Goal: Book appointment/travel/reservation

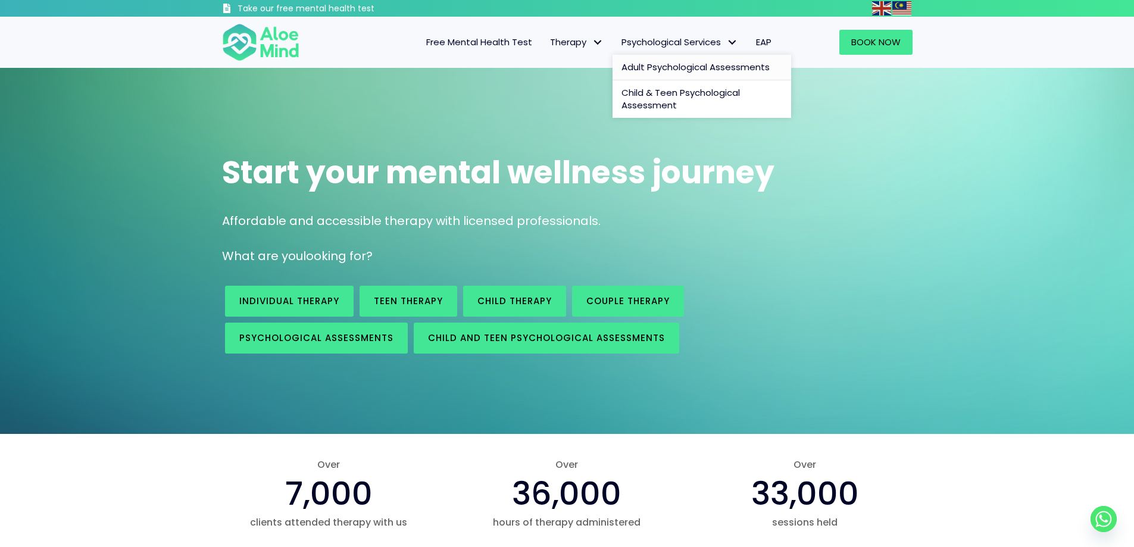
click at [645, 66] on span "Adult Psychological Assessments" at bounding box center [695, 67] width 148 height 12
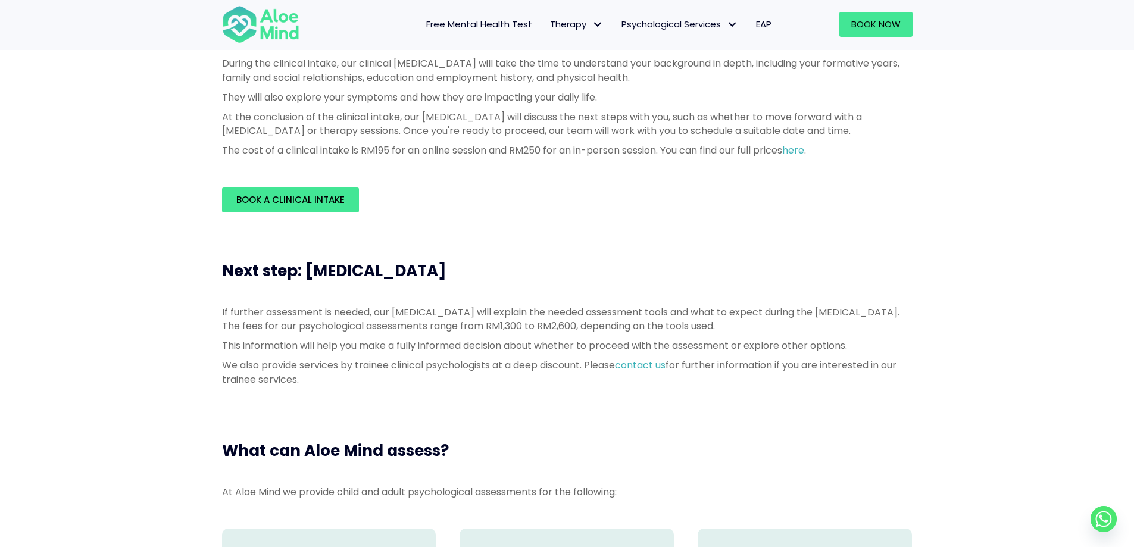
scroll to position [298, 0]
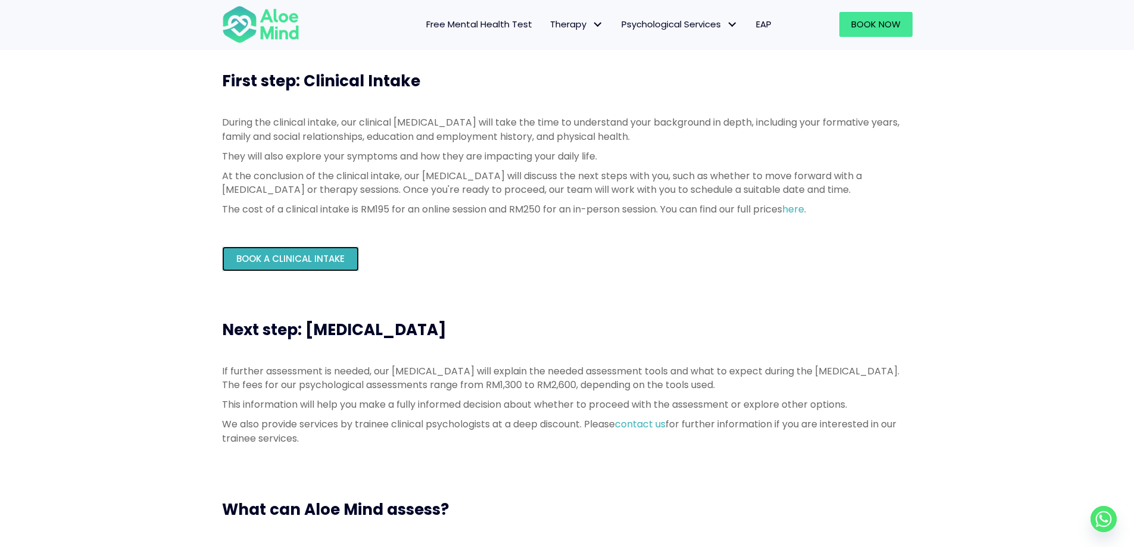
click at [346, 249] on link "Book a Clinical Intake" at bounding box center [290, 258] width 137 height 25
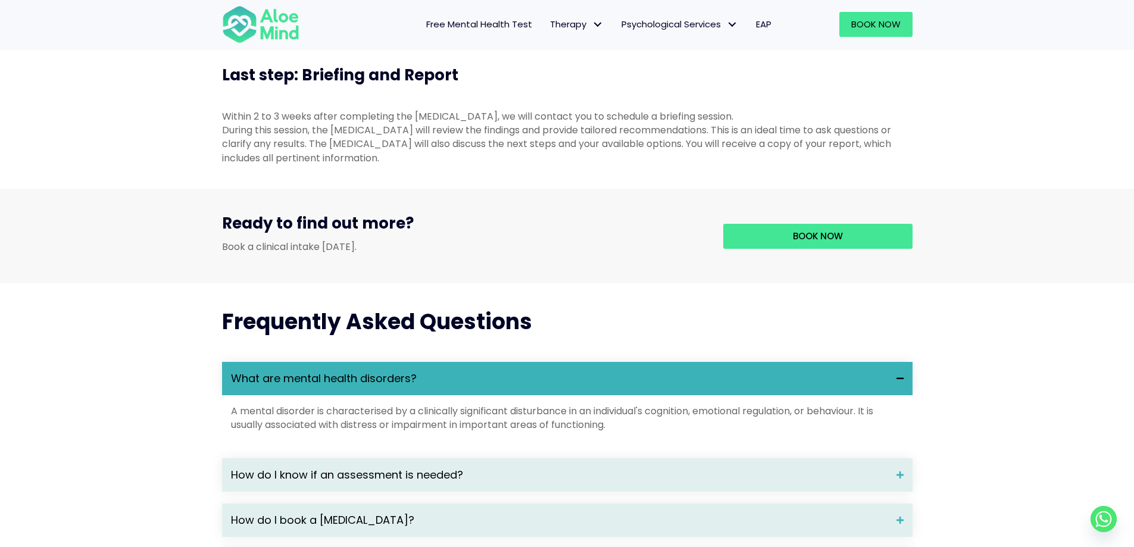
scroll to position [1389, 0]
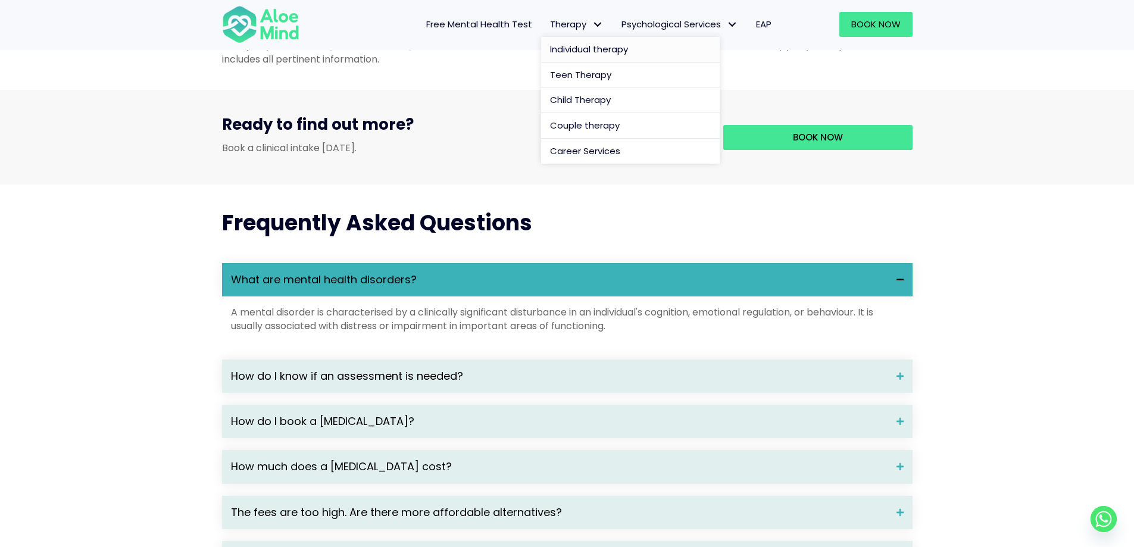
click at [583, 45] on span "Individual therapy" at bounding box center [589, 49] width 78 height 12
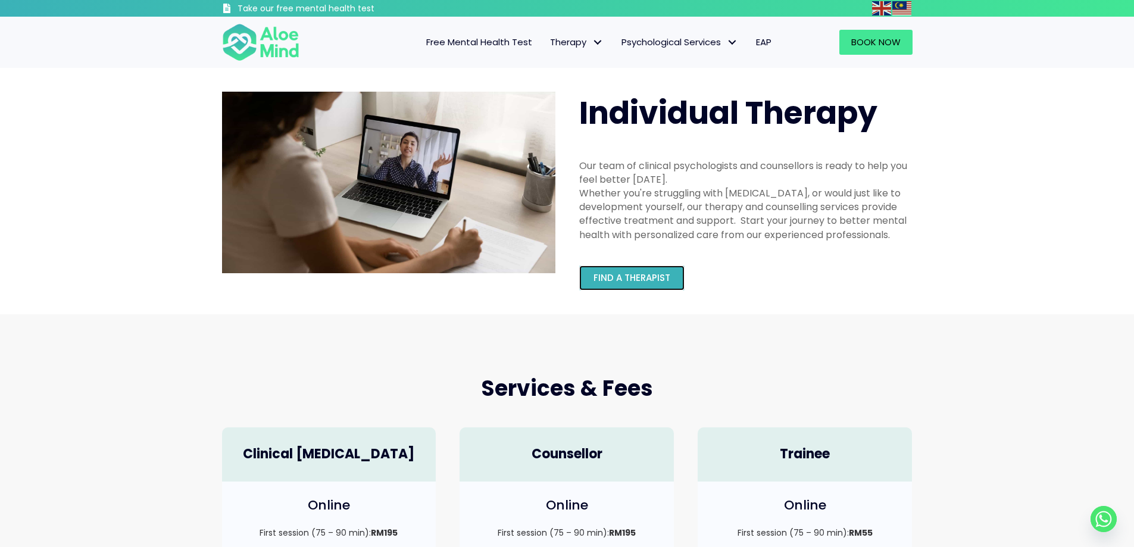
click at [638, 279] on span "Find a therapist" at bounding box center [631, 277] width 77 height 12
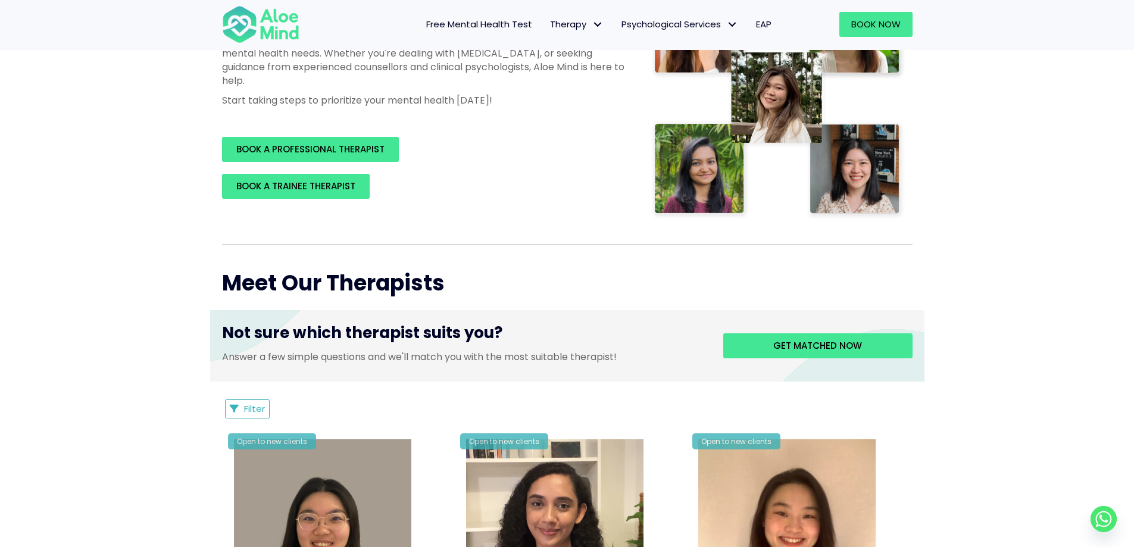
scroll to position [202, 0]
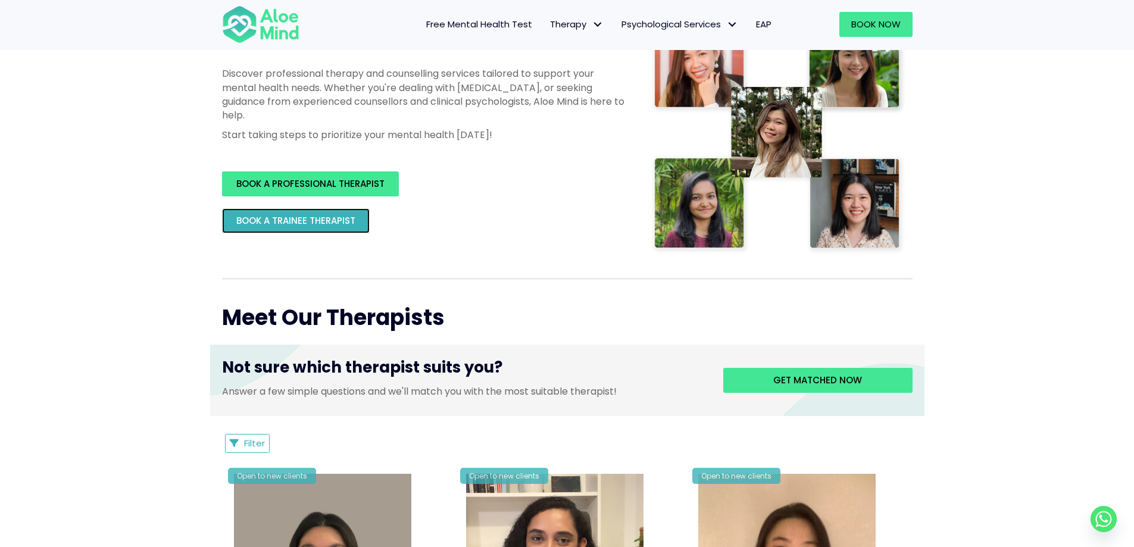
click at [360, 222] on link "BOOK A TRAINEE THERAPIST" at bounding box center [296, 220] width 148 height 25
